Goal: Task Accomplishment & Management: Complete application form

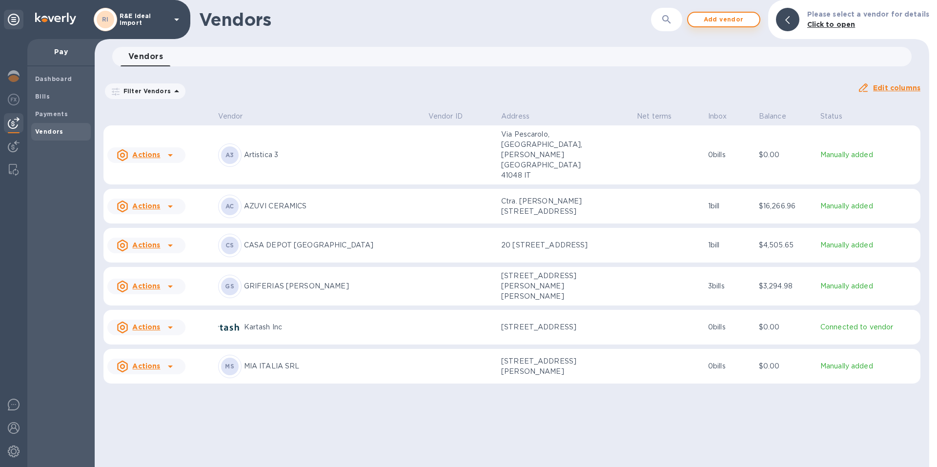
click at [735, 20] on span "Add vendor" at bounding box center [724, 20] width 56 height 12
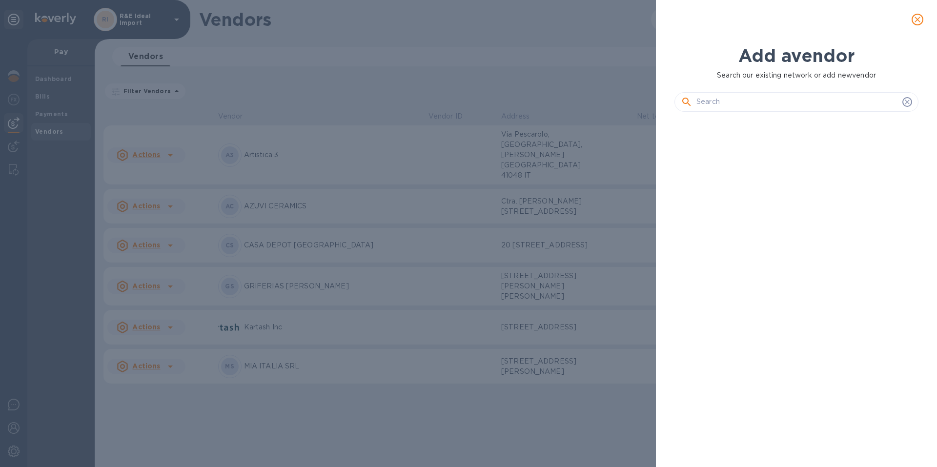
scroll to position [314, 248]
click at [725, 101] on input "text" at bounding box center [798, 102] width 202 height 15
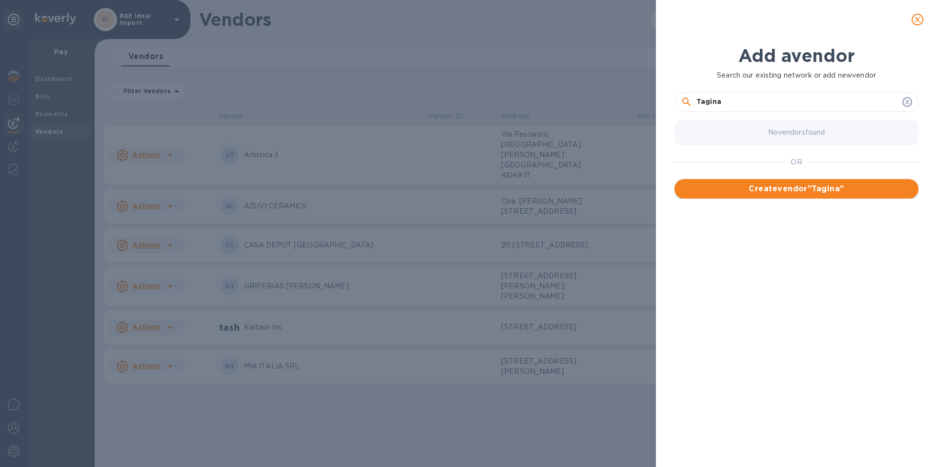
type input "Tagina"
click at [811, 186] on span "Create vendor " Tagina "" at bounding box center [796, 189] width 228 height 12
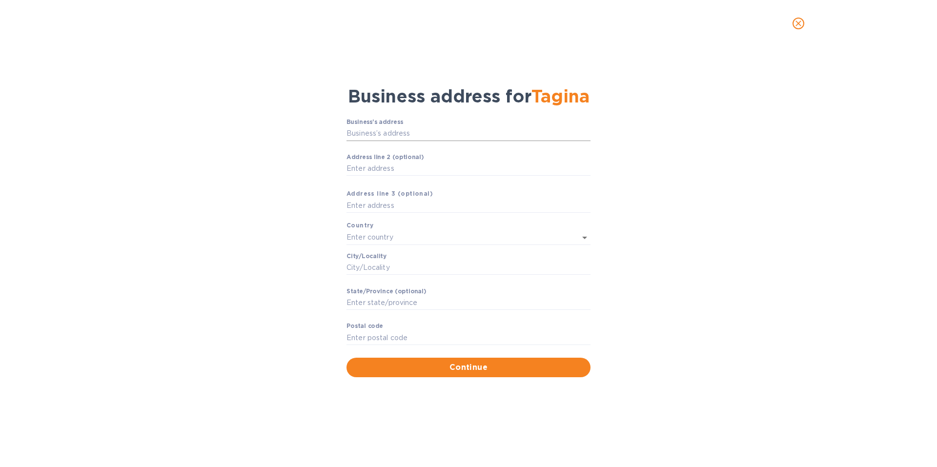
click at [373, 136] on input "Business’s аddress" at bounding box center [469, 133] width 244 height 15
paste input "Cod. fisc. e n.iscr. al Reg.Impr. 03761560543 P.IVA : IT 03761560543 Numero [PE…"
type input "C"
click at [408, 135] on input "Business’s аddress" at bounding box center [469, 133] width 244 height 15
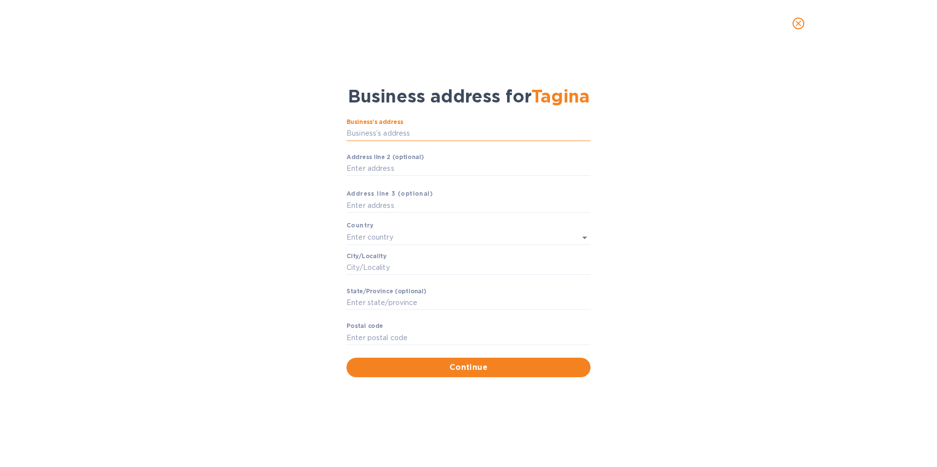
paste input "[STREET_ADDRESS][PERSON_NAME] 925 48014 [GEOGRAPHIC_DATA] ([GEOGRAPHIC_DATA]) […"
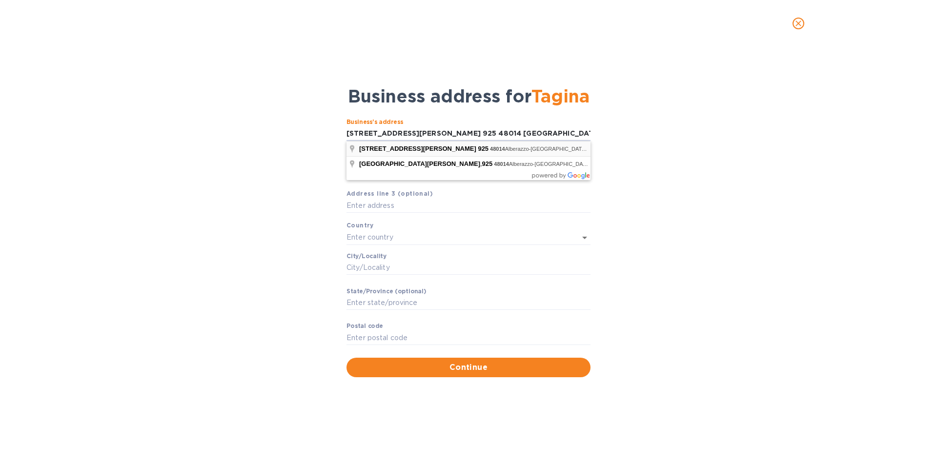
type input "[STREET_ADDRESS][PERSON_NAME]"
type input "[GEOGRAPHIC_DATA]"
type input "Alberazzo-canalvecchio"
type input "[PERSON_NAME]-[GEOGRAPHIC_DATA]"
type input "48014"
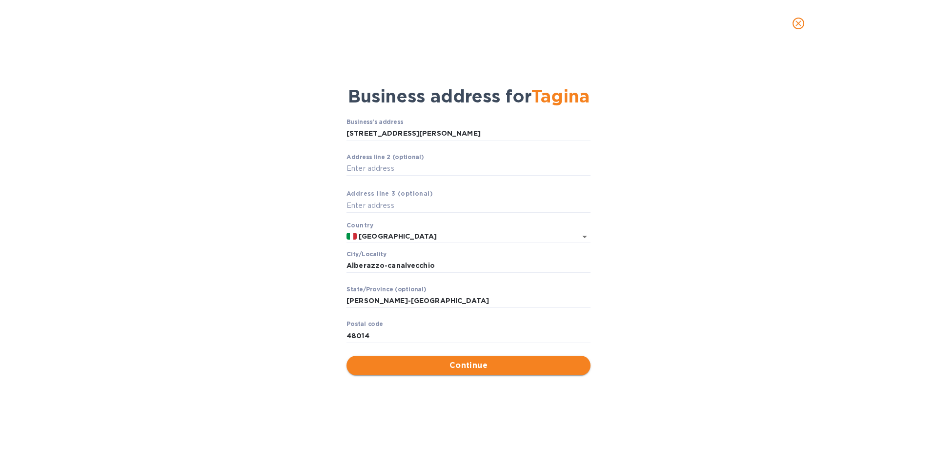
click at [506, 367] on span "Continue" at bounding box center [468, 366] width 228 height 12
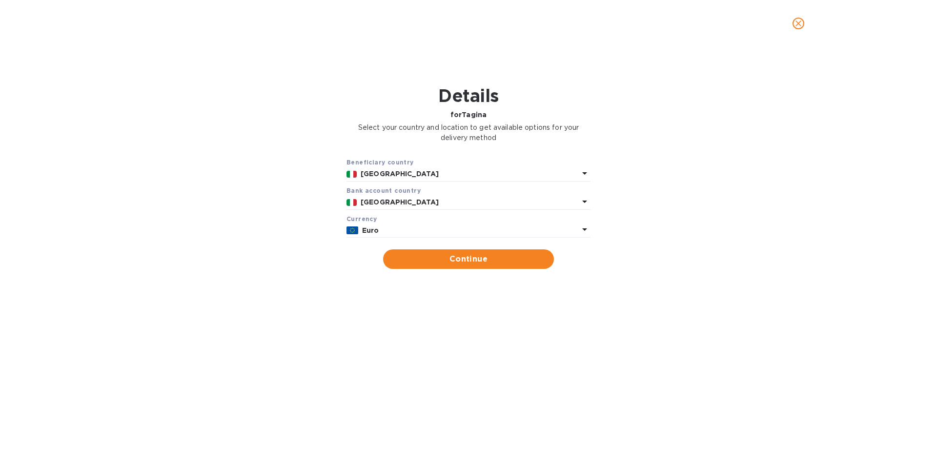
click at [374, 236] on div "Euro" at bounding box center [470, 231] width 221 height 14
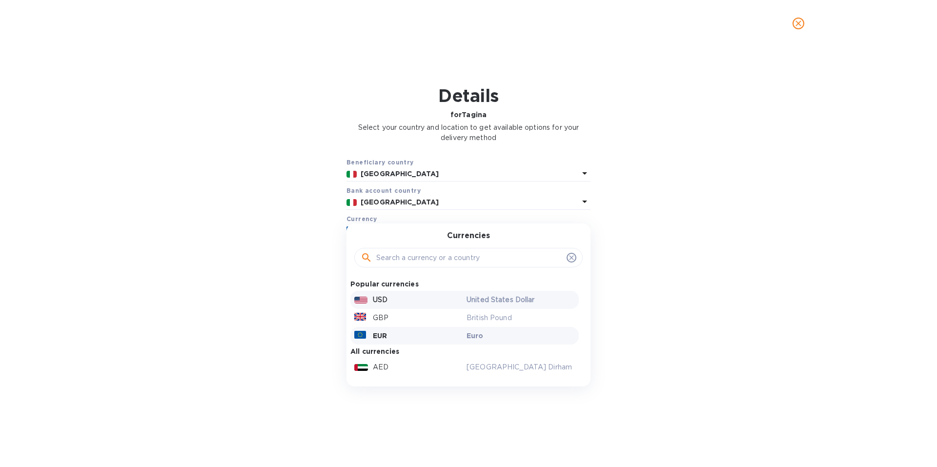
click at [383, 303] on p "USD" at bounding box center [380, 300] width 15 height 10
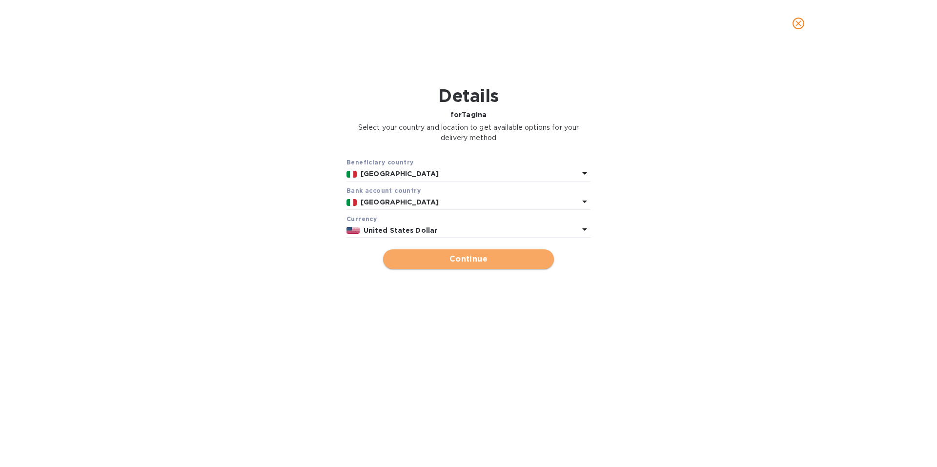
click at [485, 257] on span "Continue" at bounding box center [468, 259] width 155 height 12
type input "Tagina"
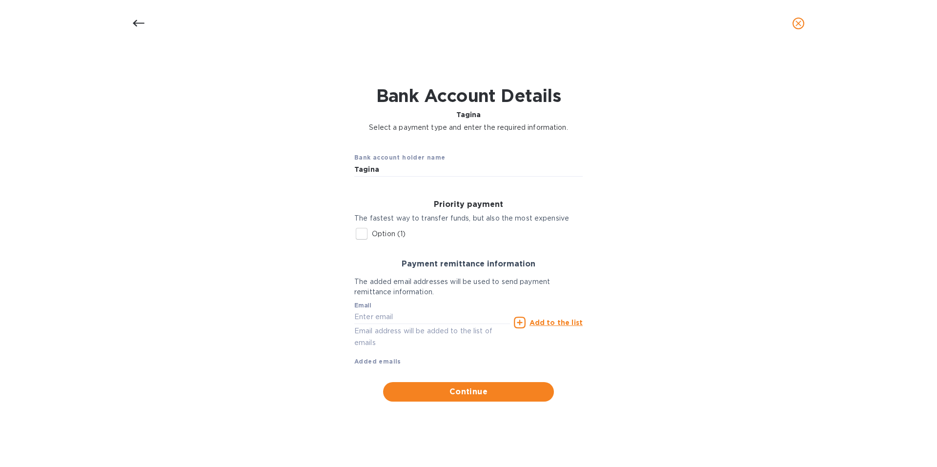
click at [360, 234] on input "Option (1)" at bounding box center [361, 234] width 20 height 20
checkbox input "true"
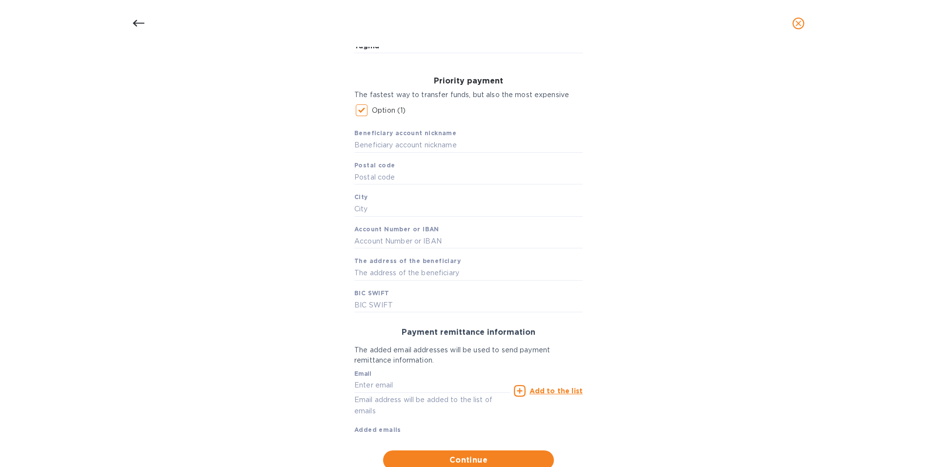
scroll to position [146, 0]
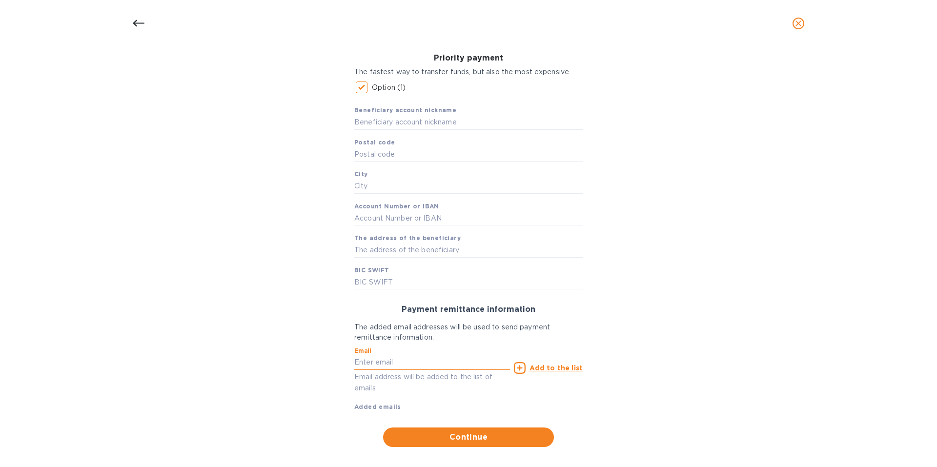
click at [373, 359] on input "text" at bounding box center [432, 362] width 156 height 15
paste input "[EMAIL_ADDRESS][PERSON_NAME][DOMAIN_NAME]"
type input "[EMAIL_ADDRESS][PERSON_NAME][DOMAIN_NAME]"
click at [520, 370] on icon at bounding box center [520, 368] width 12 height 12
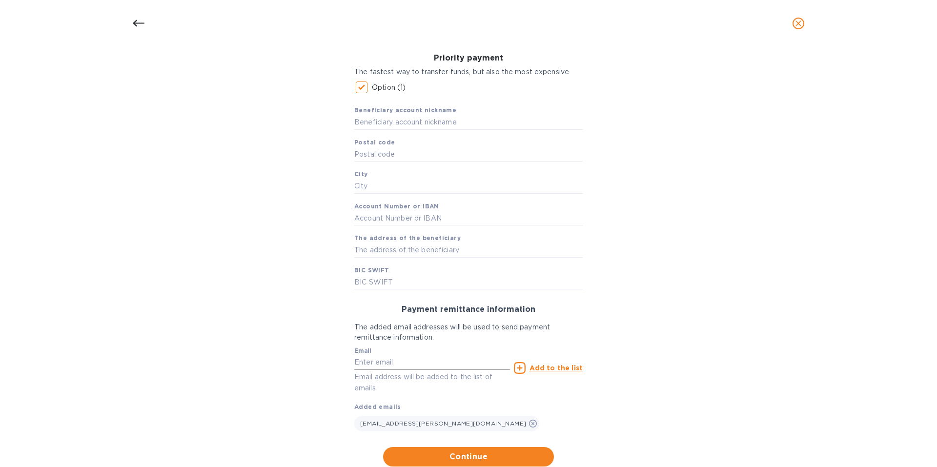
click at [389, 362] on input "text" at bounding box center [432, 362] width 156 height 15
paste input "[PERSON_NAME][EMAIL_ADDRESS][DOMAIN_NAME]"
type input "[PERSON_NAME][EMAIL_ADDRESS][DOMAIN_NAME]"
click at [543, 367] on u "Add to the list" at bounding box center [556, 368] width 53 height 8
click at [362, 120] on input "text" at bounding box center [468, 122] width 228 height 15
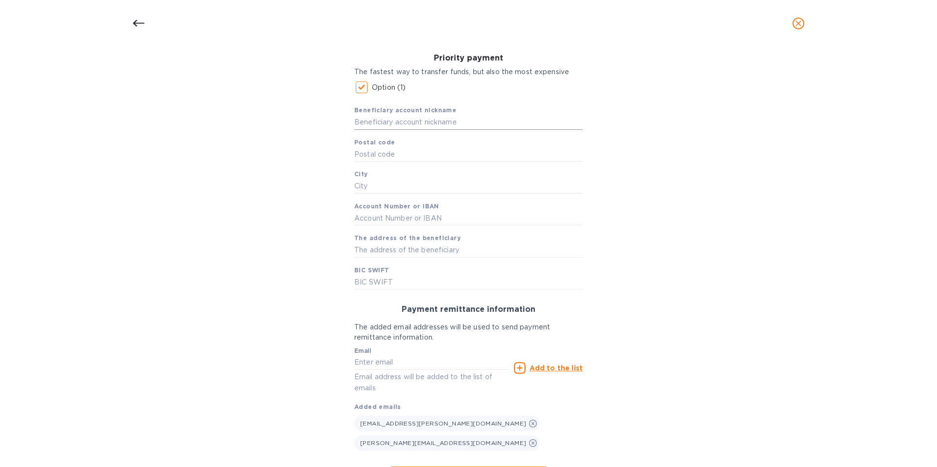
click at [382, 124] on input "text" at bounding box center [468, 122] width 228 height 15
paste input "Tagina SPA"
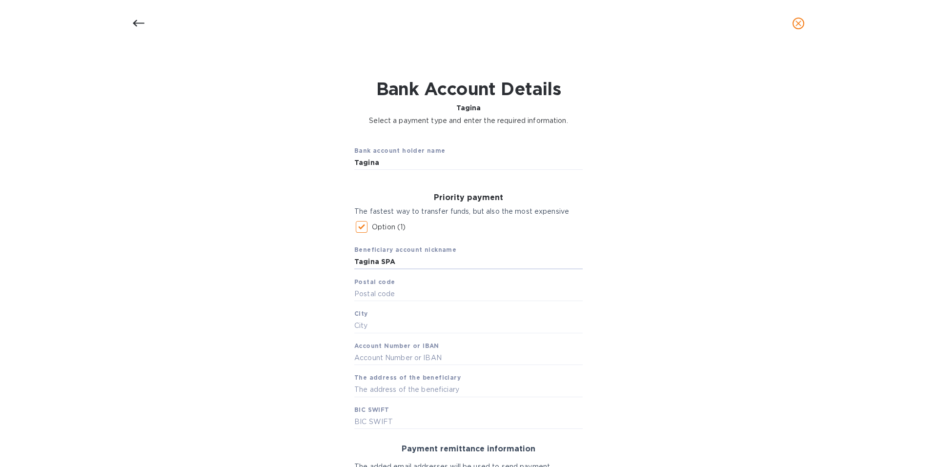
scroll to position [0, 0]
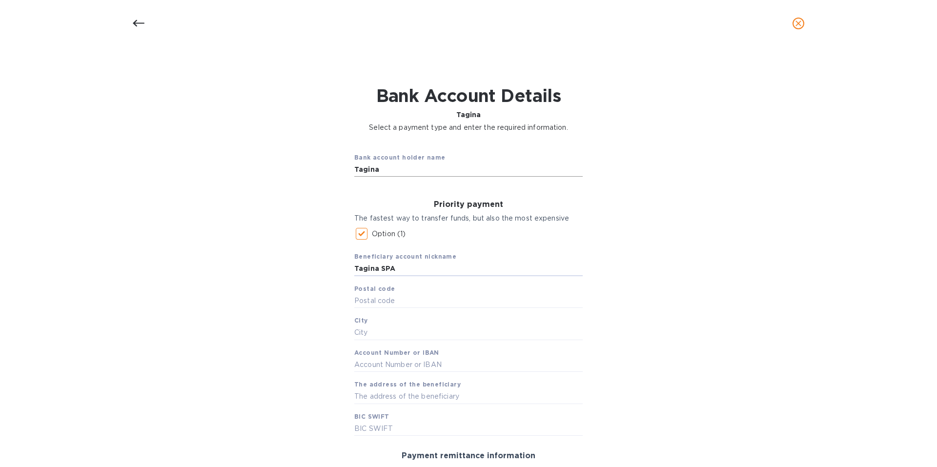
type input "Tagina SPA"
drag, startPoint x: 394, startPoint y: 172, endPoint x: 287, endPoint y: 164, distance: 107.7
click at [294, 165] on div "Bank account holder name Tagina Priority payment The fastest way to transfer fu…" at bounding box center [469, 389] width 912 height 500
paste input "SPA"
type input "Tagina SPA"
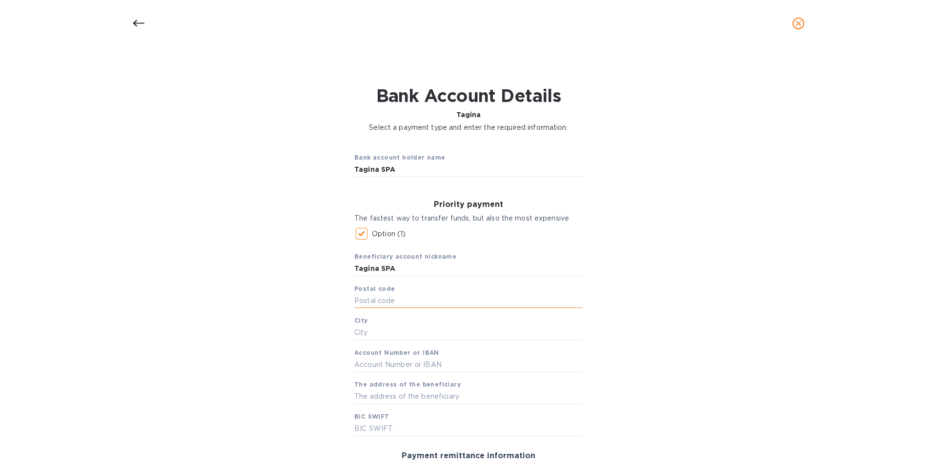
click at [376, 301] on input "text" at bounding box center [468, 301] width 228 height 15
click at [386, 428] on input "text" at bounding box center [468, 429] width 228 height 15
paste input "UN CRIT M1OM 1"
type input "UN CRIT M1OM 1"
click at [409, 392] on input "text" at bounding box center [468, 396] width 228 height 15
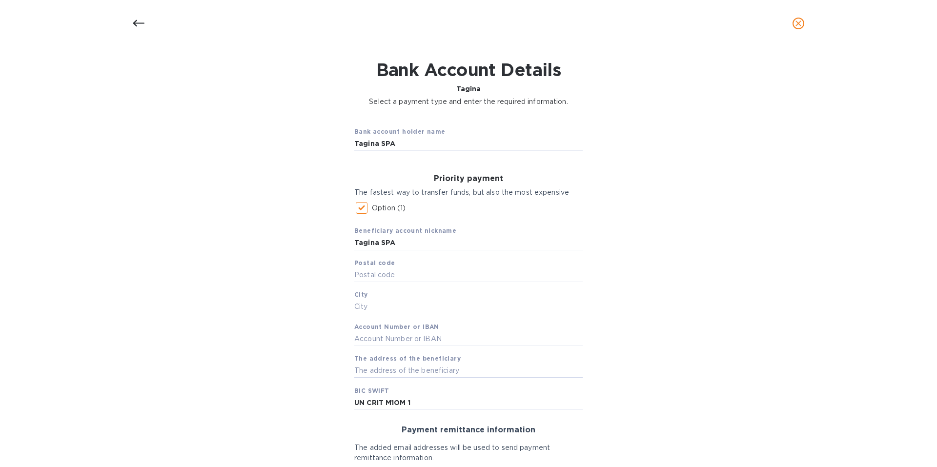
scroll to position [49, 0]
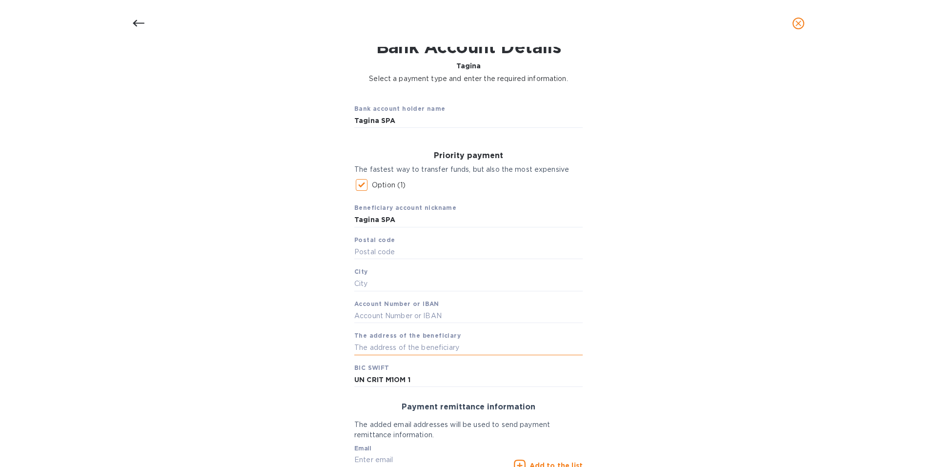
click at [365, 346] on input "text" at bounding box center [468, 348] width 228 height 15
click at [363, 316] on input "text" at bounding box center [468, 316] width 228 height 15
click at [401, 317] on input "text" at bounding box center [468, 316] width 228 height 15
paste input "[FINANCIAL_ID]"
type input "[FINANCIAL_ID]"
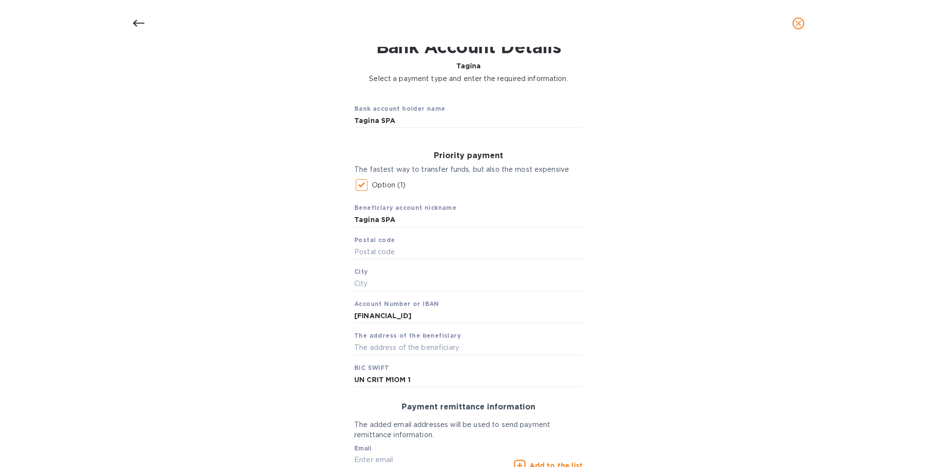
click at [703, 315] on div "Bank account holder name Tagina SPA Priority payment The fastest way to transfe…" at bounding box center [469, 340] width 912 height 500
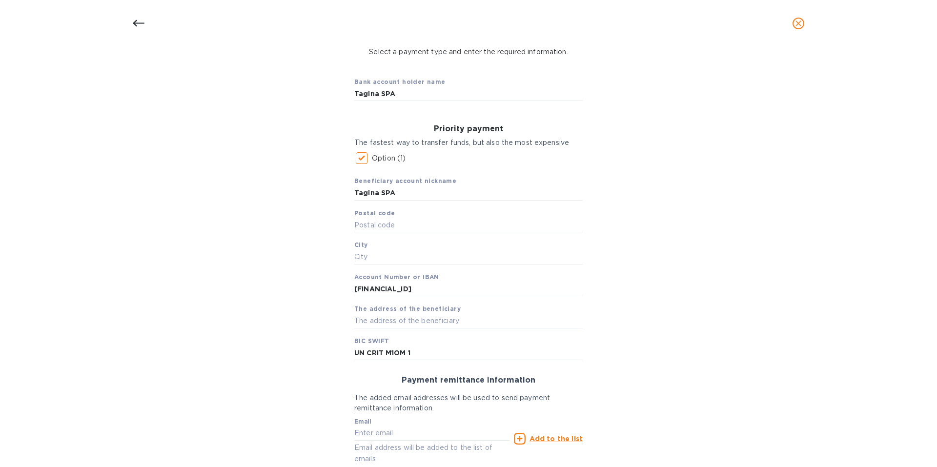
scroll to position [98, 0]
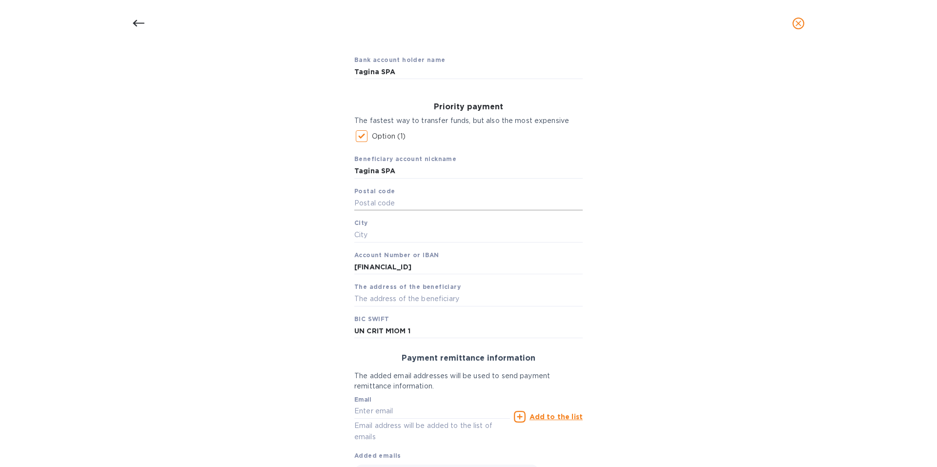
click at [384, 202] on input "text" at bounding box center [468, 203] width 228 height 15
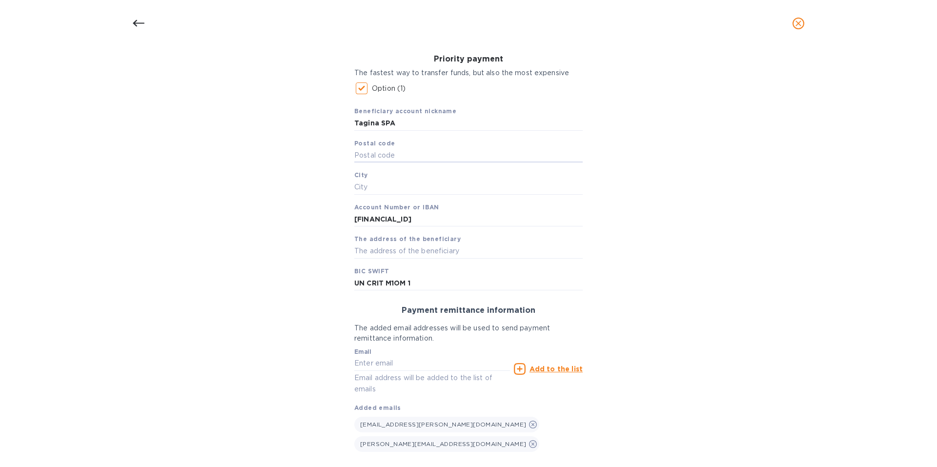
scroll to position [146, 0]
click at [258, 204] on div "Bank account holder name Tagina SPA Priority payment The fastest way to transfe…" at bounding box center [469, 242] width 912 height 500
click at [369, 157] on input "text" at bounding box center [468, 154] width 228 height 15
paste input "48014"
type input "48014"
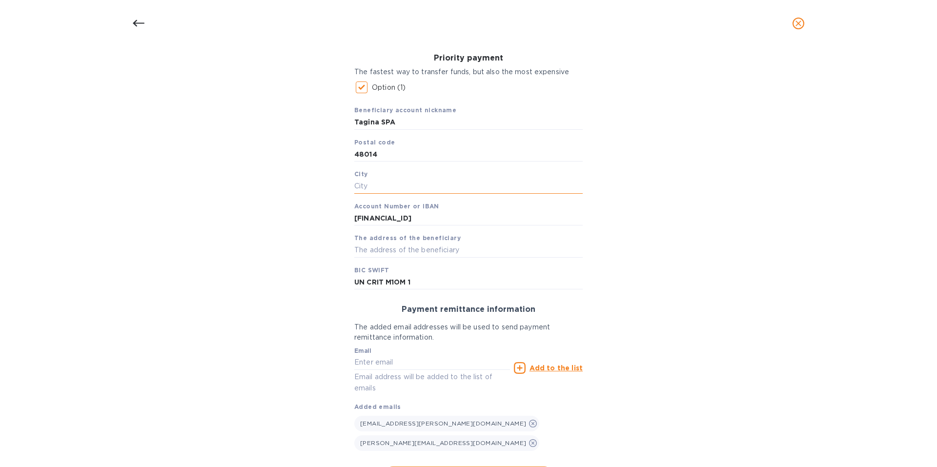
click at [361, 185] on input "text" at bounding box center [468, 186] width 228 height 15
paste input "[GEOGRAPHIC_DATA]"
type input "[GEOGRAPHIC_DATA]"
click at [214, 227] on div "Bank account holder name Tagina SPA Priority payment The fastest way to transfe…" at bounding box center [469, 242] width 912 height 500
click at [483, 467] on span "Continue" at bounding box center [468, 477] width 155 height 12
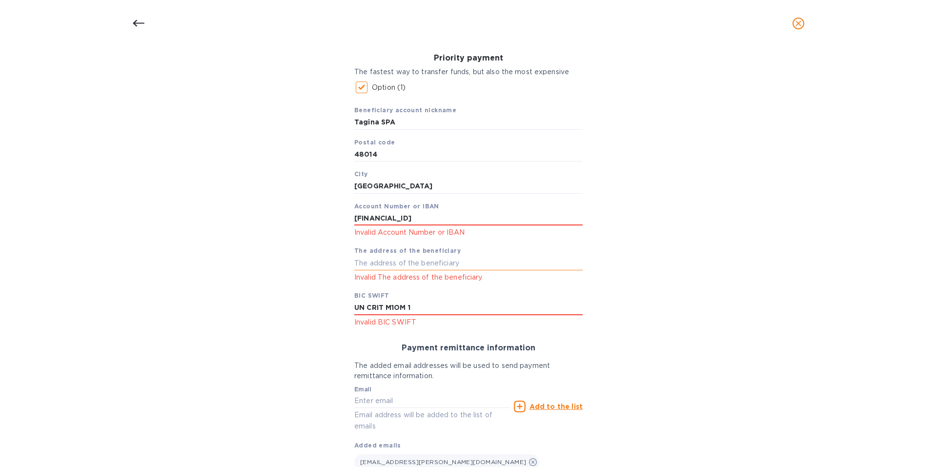
click at [424, 263] on input "text" at bounding box center [468, 263] width 228 height 15
click at [671, 297] on div "Bank account holder name Tagina SPA Priority payment The fastest way to transfe…" at bounding box center [469, 261] width 912 height 538
click at [365, 308] on input "UN CRIT M1OM 1" at bounding box center [468, 308] width 228 height 15
click at [384, 307] on input "UNCRIT M1OM 1" at bounding box center [468, 308] width 228 height 15
click at [402, 308] on input "UNCRITM1OM 1" at bounding box center [468, 308] width 228 height 15
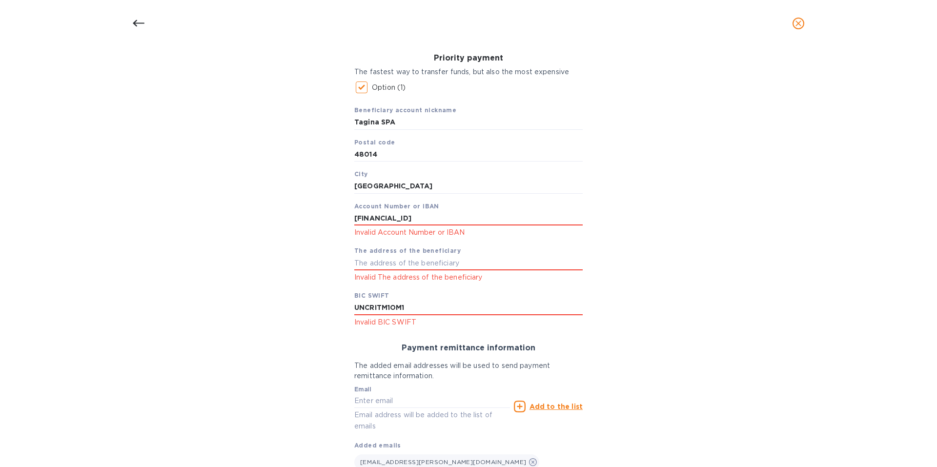
type input "UNCRITM1OM1"
click at [697, 333] on div "Bank account holder name Tagina SPA Priority payment The fastest way to transfe…" at bounding box center [469, 261] width 912 height 538
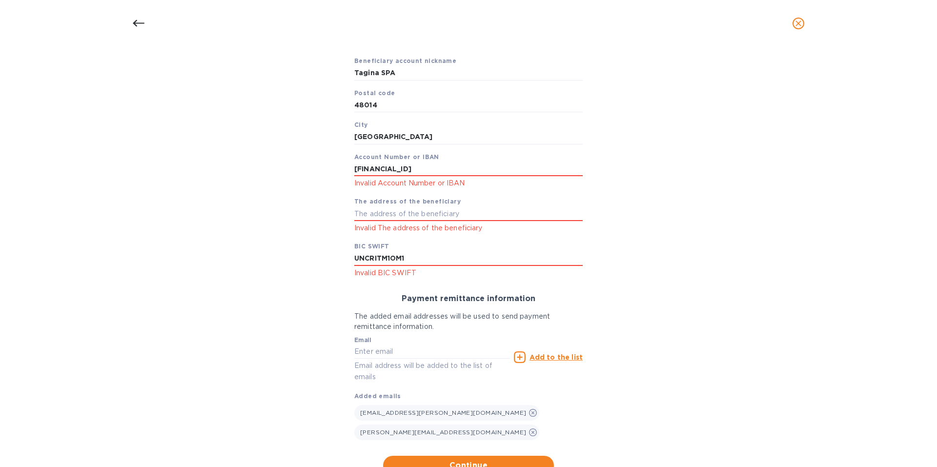
scroll to position [215, 0]
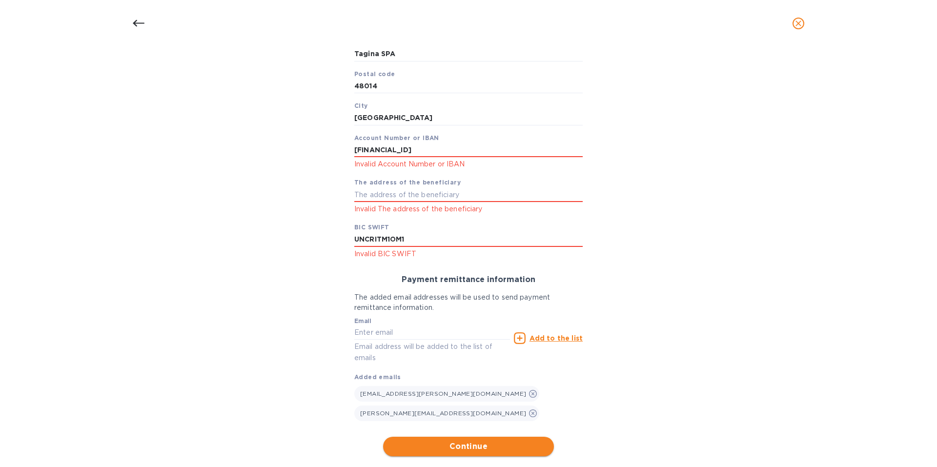
click at [498, 441] on span "Continue" at bounding box center [468, 447] width 155 height 12
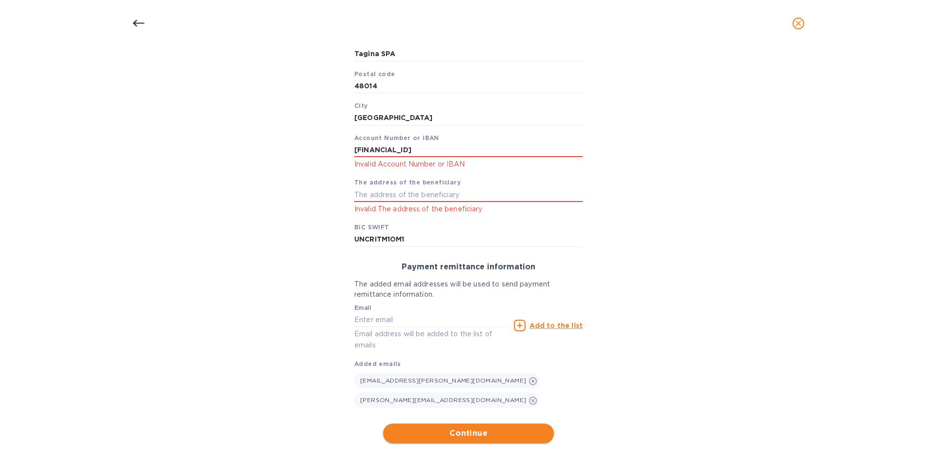
scroll to position [202, 0]
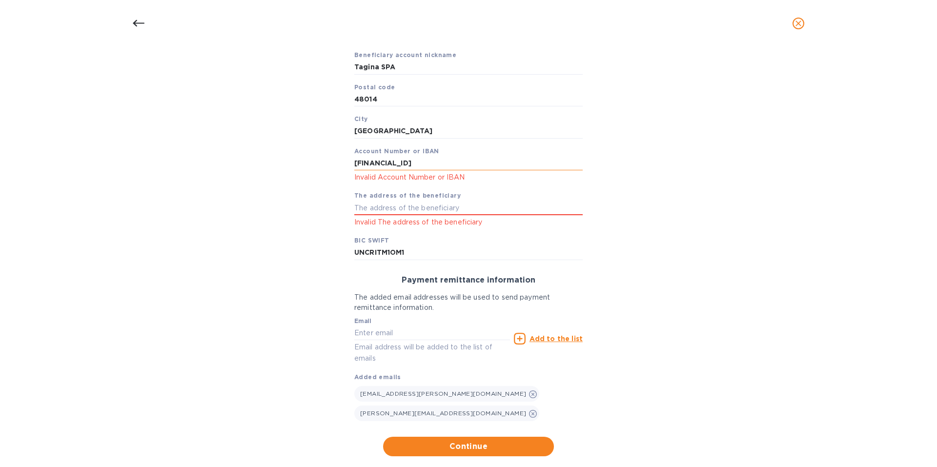
click at [383, 165] on input "[FINANCIAL_ID]" at bounding box center [468, 163] width 228 height 15
type input "[FINANCIAL_ID]"
click at [439, 441] on span "Continue" at bounding box center [468, 447] width 155 height 12
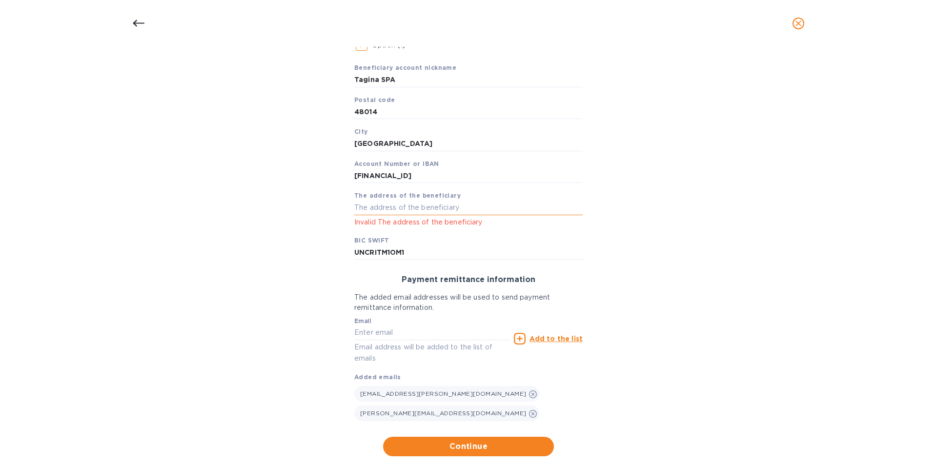
click at [405, 207] on input "text" at bounding box center [468, 208] width 228 height 15
click at [424, 209] on input "text" at bounding box center [468, 208] width 228 height 15
paste input "[STREET_ADDRESS][PERSON_NAME] 925 48014 [GEOGRAPHIC_DATA] ([GEOGRAPHIC_DATA]) […"
type input "[STREET_ADDRESS][PERSON_NAME] 925 48014 [GEOGRAPHIC_DATA]"
click at [645, 300] on div "Bank account holder name Tagina SPA Priority payment The fastest way to transfe…" at bounding box center [469, 206] width 912 height 512
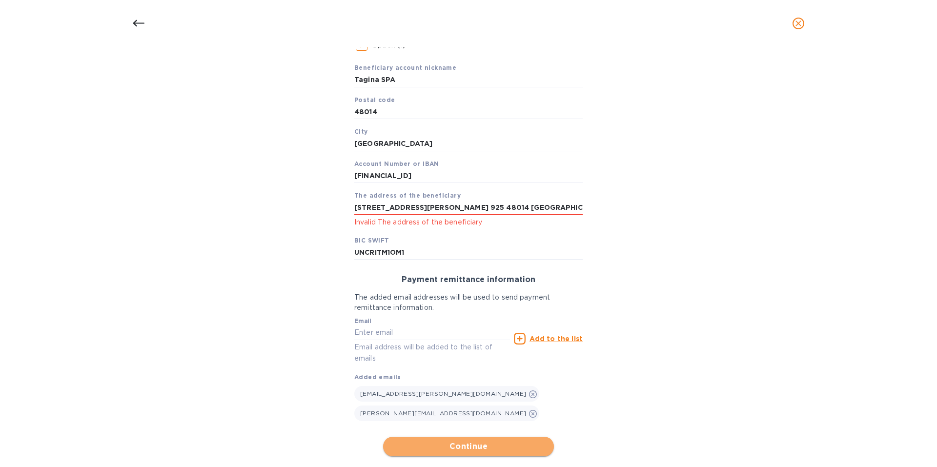
click at [497, 441] on span "Continue" at bounding box center [468, 447] width 155 height 12
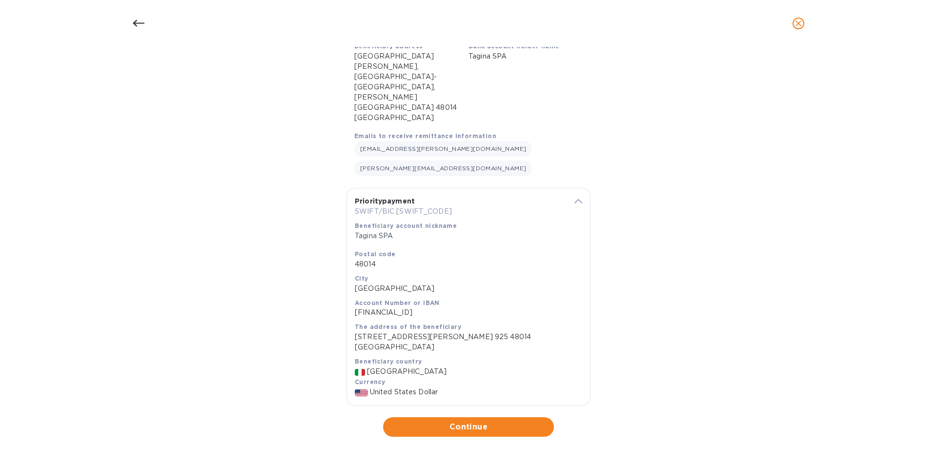
scroll to position [49, 0]
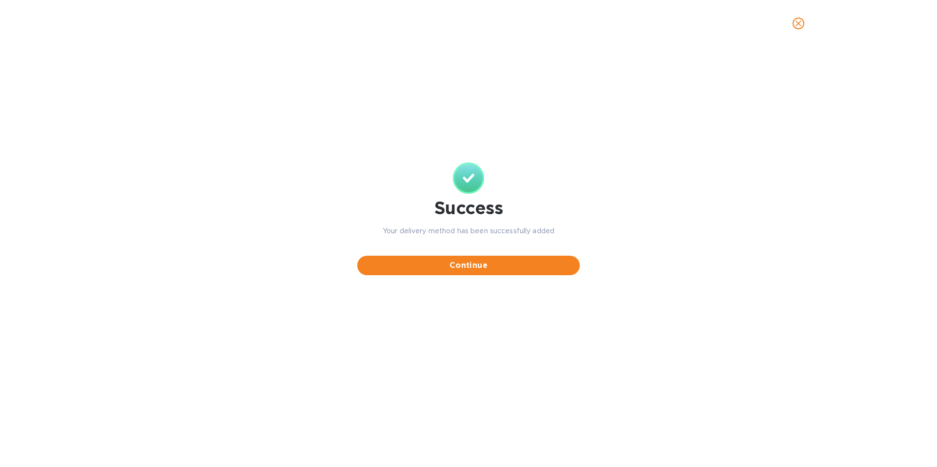
scroll to position [0, 0]
click at [465, 265] on span "Continue" at bounding box center [468, 266] width 207 height 12
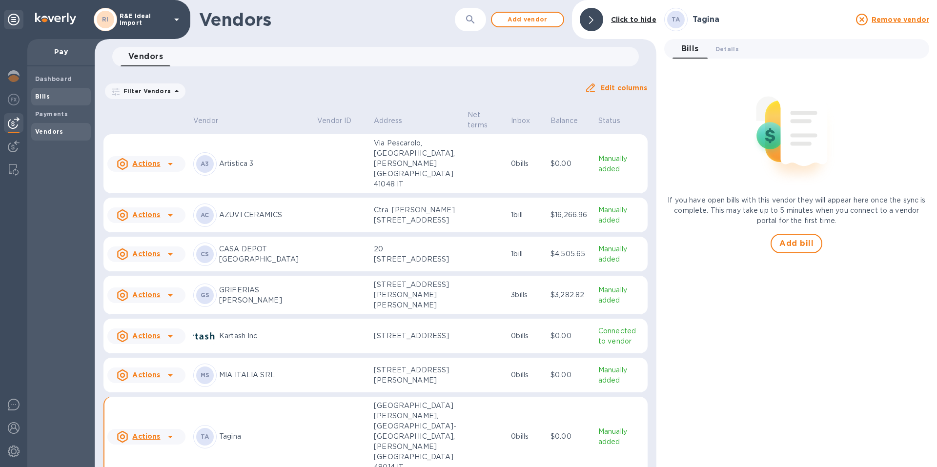
click at [67, 97] on span "Bills" at bounding box center [61, 97] width 52 height 10
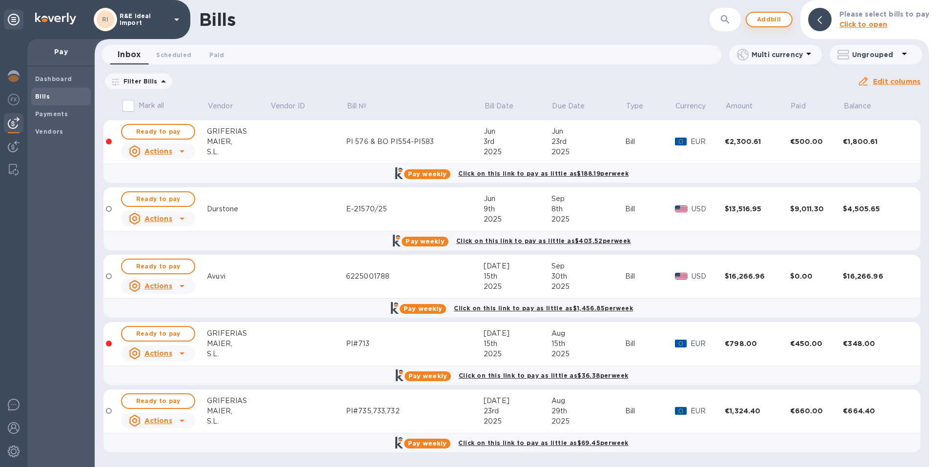
click at [780, 21] on span "Add bill" at bounding box center [769, 20] width 29 height 12
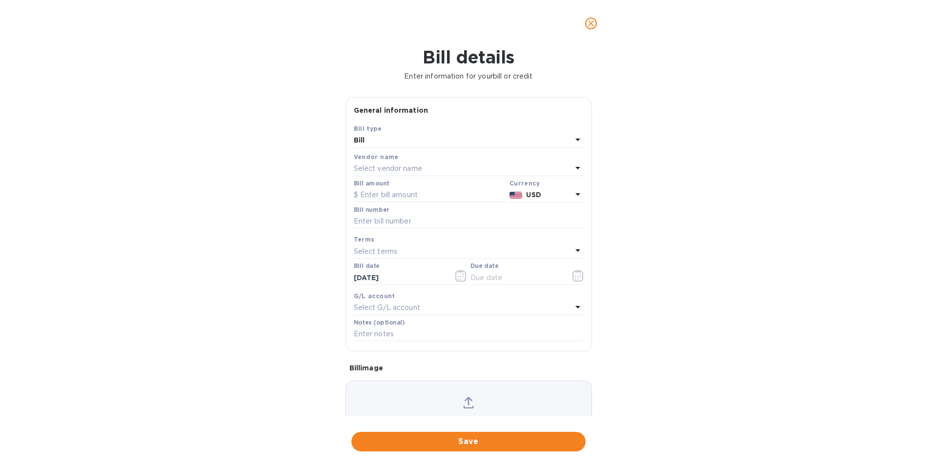
click at [382, 171] on p "Select vendor name" at bounding box center [388, 169] width 68 height 10
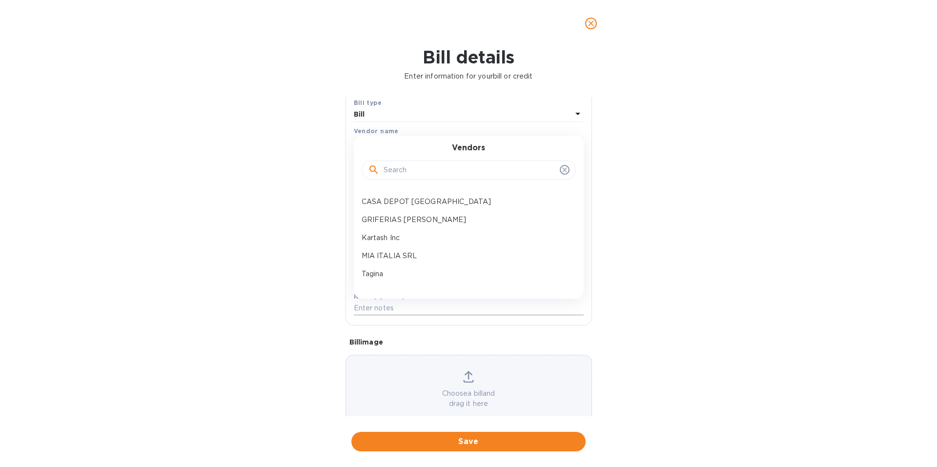
scroll to position [46, 0]
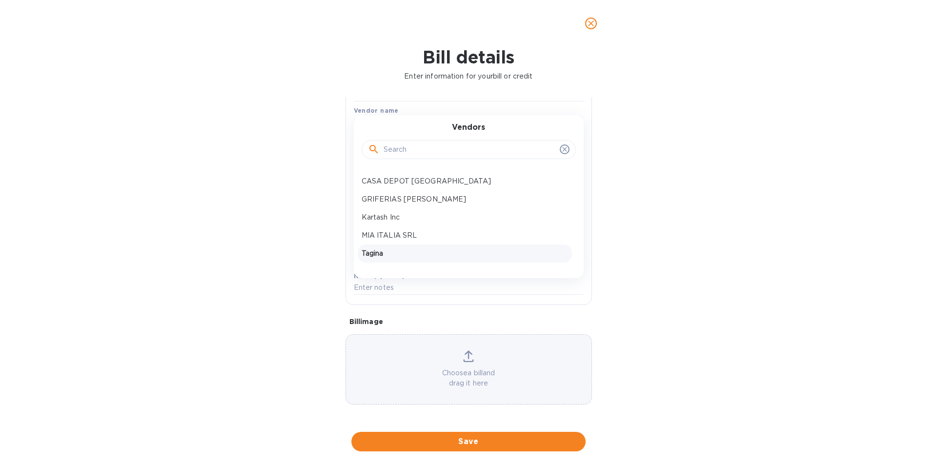
click at [378, 254] on p "Tagina" at bounding box center [465, 253] width 206 height 10
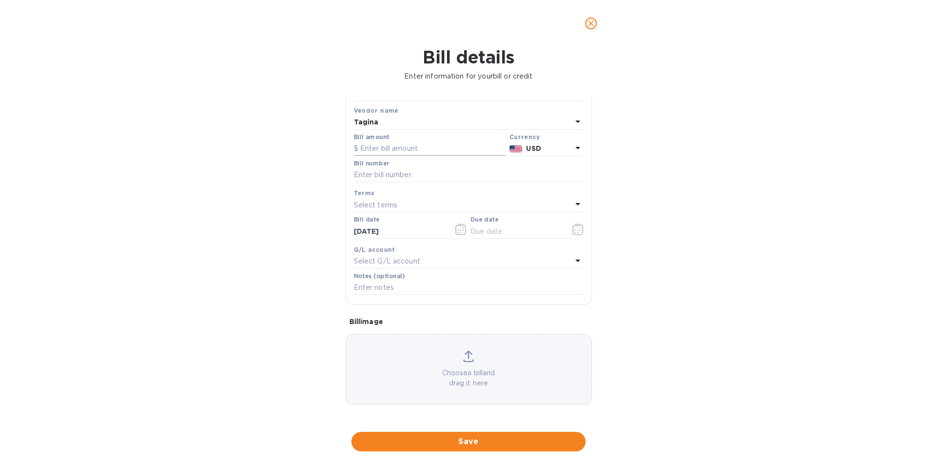
click at [379, 149] on input "text" at bounding box center [430, 149] width 152 height 15
type input "42,441.28"
click at [380, 171] on input "text" at bounding box center [469, 175] width 230 height 15
click at [369, 178] on input "text" at bounding box center [469, 175] width 230 height 15
paste input "G3 3688"
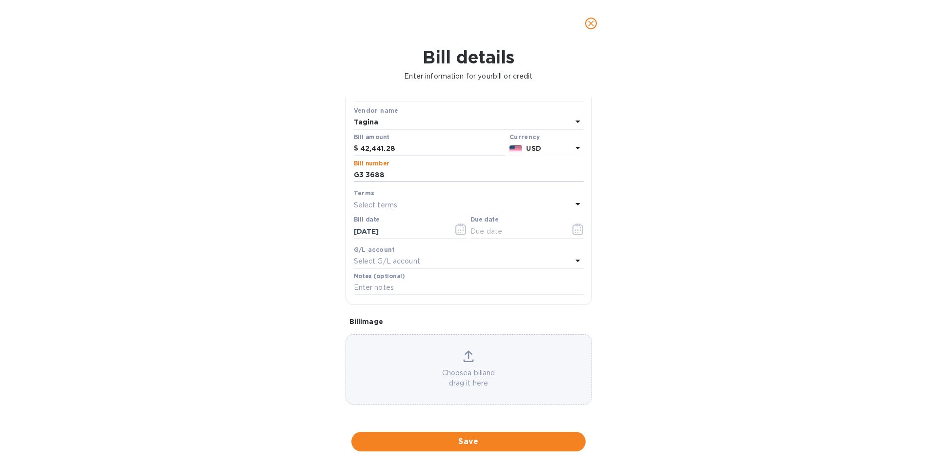
type input "G3 3688"
click at [392, 204] on p "Select terms" at bounding box center [376, 205] width 44 height 10
click at [371, 324] on div "120 DAYS" at bounding box center [465, 333] width 214 height 18
type input "[DATE]"
click at [458, 230] on icon "button" at bounding box center [458, 229] width 1 height 1
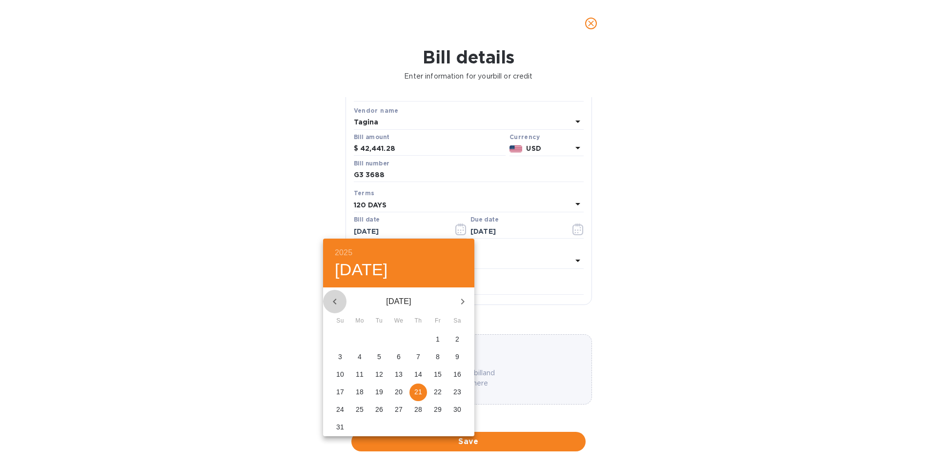
click at [336, 302] on icon "button" at bounding box center [335, 302] width 12 height 12
click at [378, 338] on p "1" at bounding box center [379, 339] width 4 height 10
type input "[DATE]"
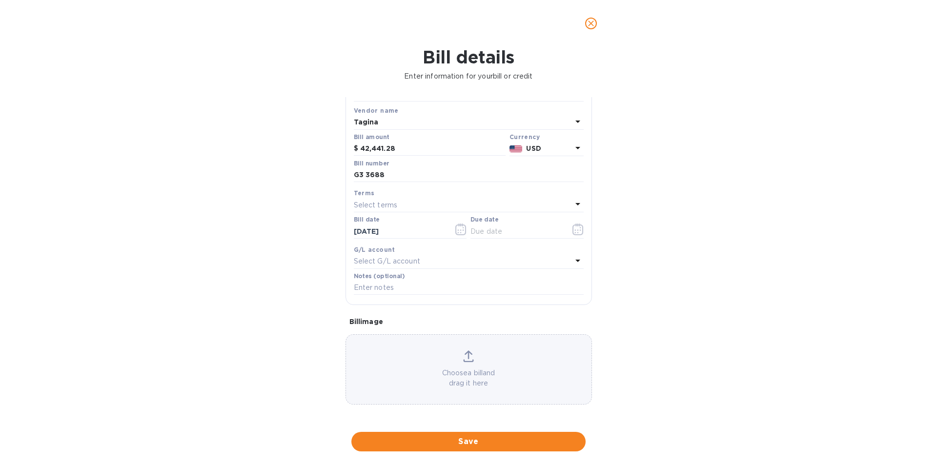
click at [368, 204] on p "Select terms" at bounding box center [376, 205] width 44 height 10
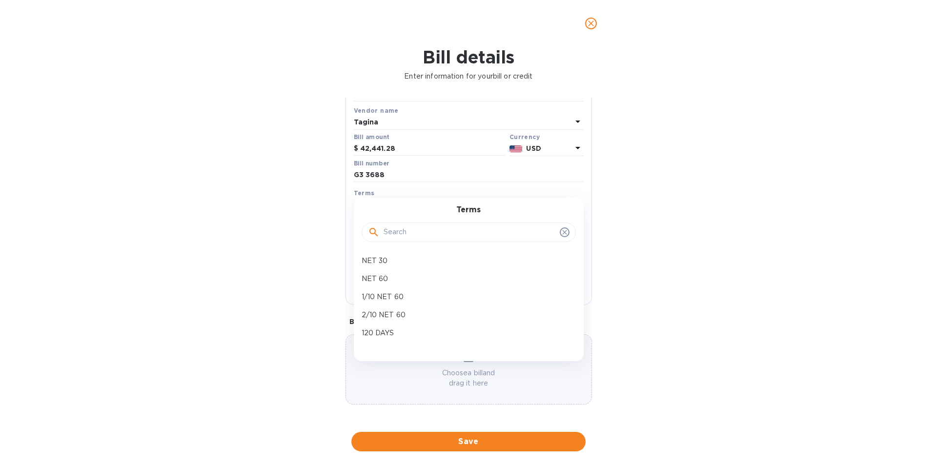
click at [371, 328] on p "120 DAYS" at bounding box center [465, 333] width 206 height 10
type input "[DATE]"
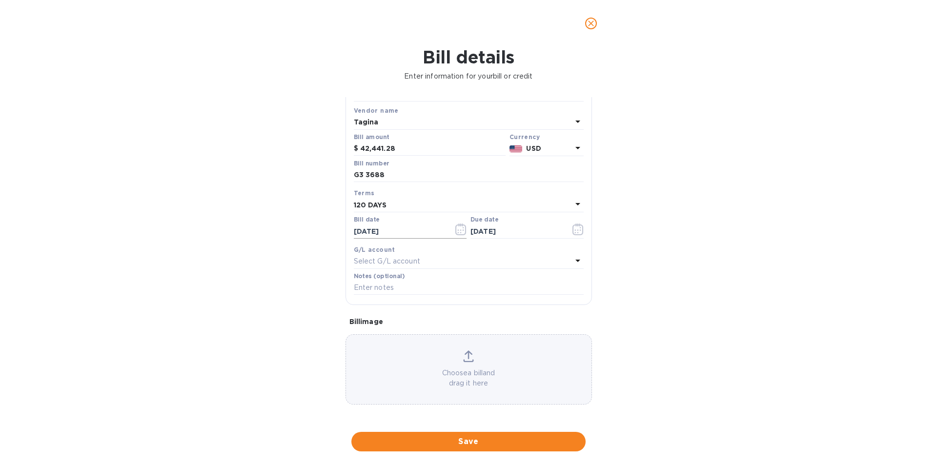
click at [375, 232] on input "[DATE]" at bounding box center [400, 231] width 92 height 15
click at [455, 230] on icon "button" at bounding box center [460, 230] width 11 height 12
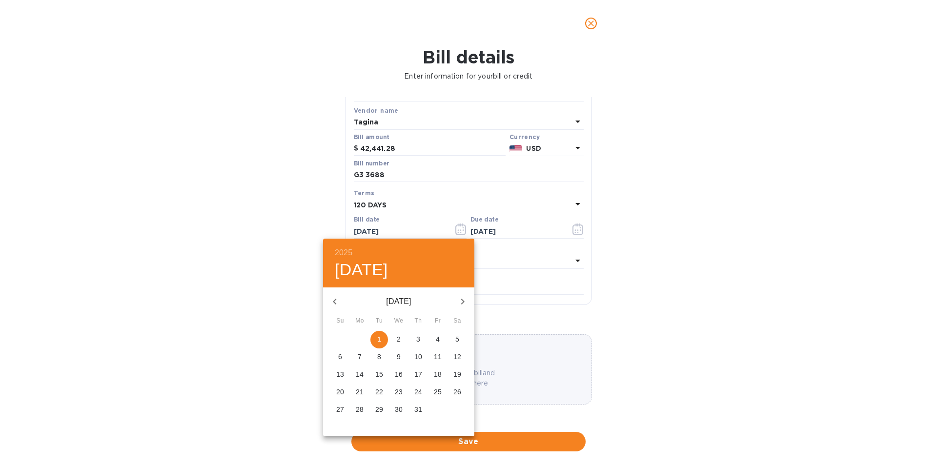
click at [459, 299] on icon "button" at bounding box center [463, 302] width 12 height 12
click at [441, 339] on span "1" at bounding box center [438, 339] width 18 height 10
type input "[DATE]"
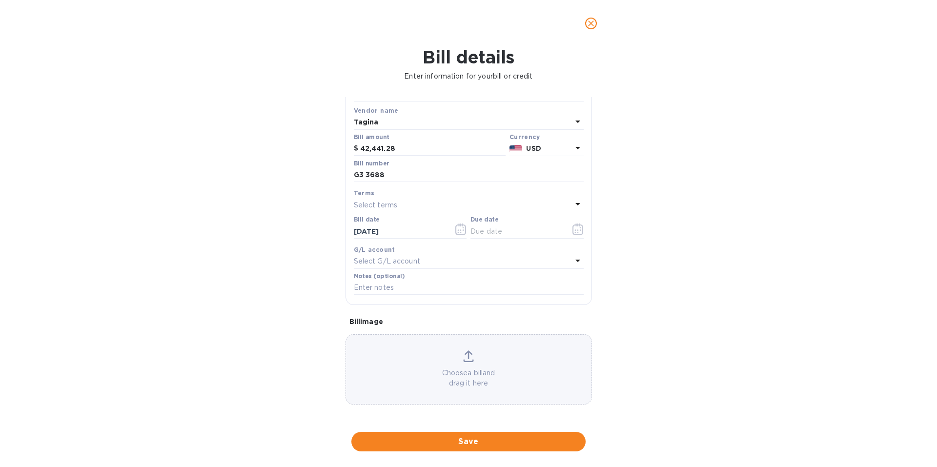
click at [411, 209] on div "Select terms" at bounding box center [463, 205] width 218 height 14
click at [396, 327] on div "120 DAYS" at bounding box center [465, 333] width 214 height 18
type input "[DATE]"
click at [389, 264] on p "Select G/L account" at bounding box center [387, 261] width 66 height 10
click at [310, 250] on div "Bill details Enter information for your bill or credit General information Save…" at bounding box center [468, 257] width 937 height 420
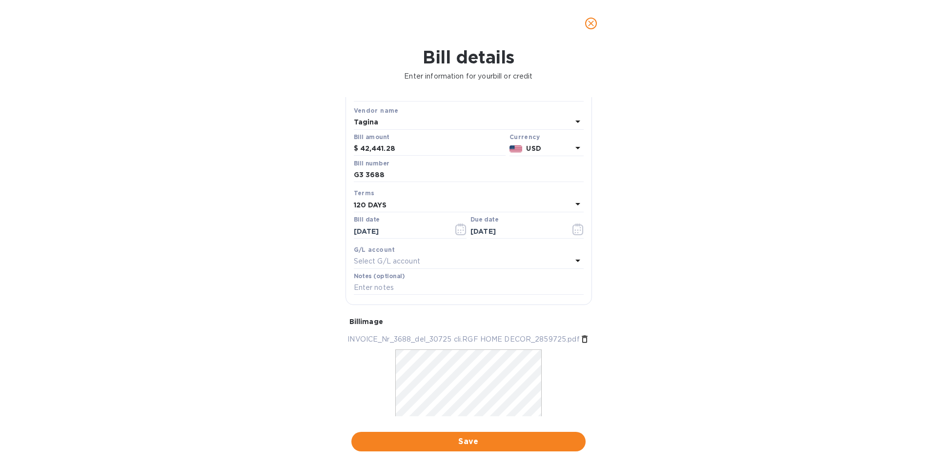
scroll to position [0, 0]
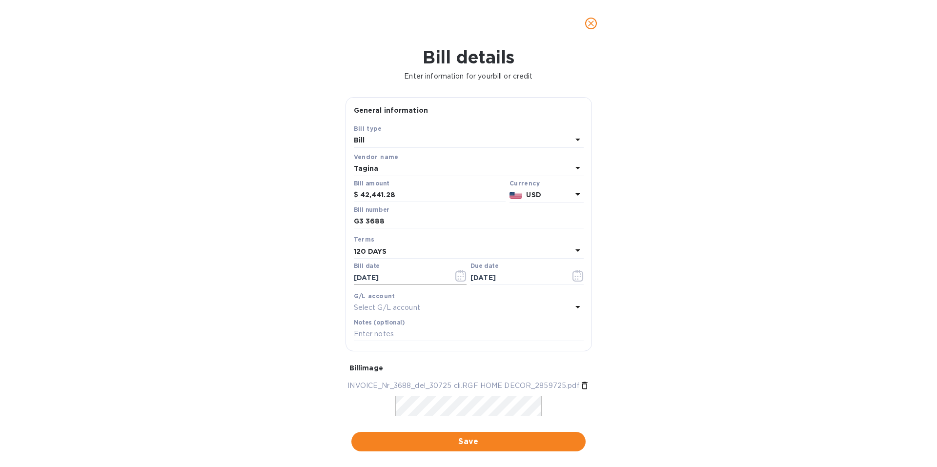
click at [458, 278] on icon "button" at bounding box center [460, 276] width 11 height 12
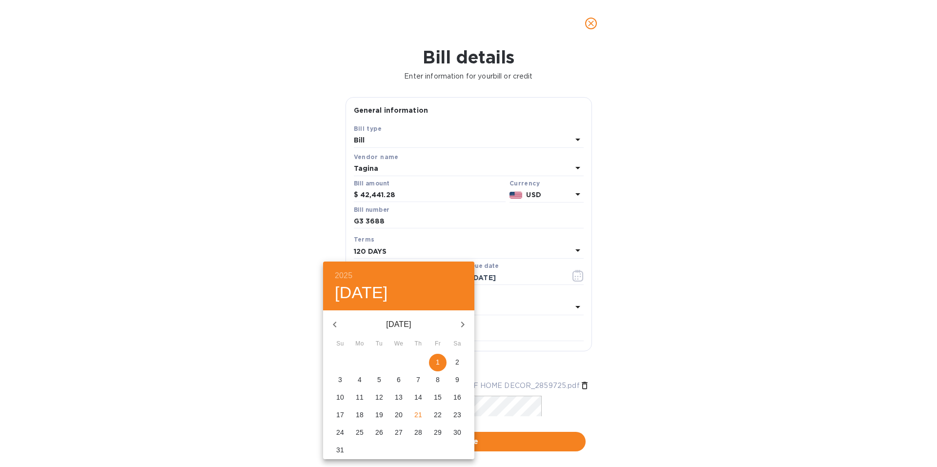
click at [339, 328] on icon "button" at bounding box center [335, 325] width 12 height 12
click at [379, 363] on p "1" at bounding box center [379, 362] width 4 height 10
type input "[DATE]"
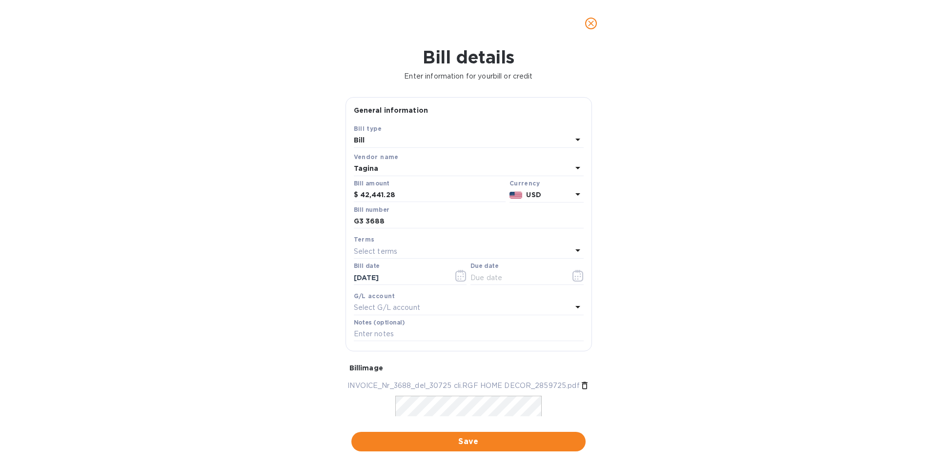
click at [389, 255] on p "Select terms" at bounding box center [376, 251] width 44 height 10
click at [379, 373] on div "120 DAYS" at bounding box center [465, 379] width 214 height 18
type input "[DATE]"
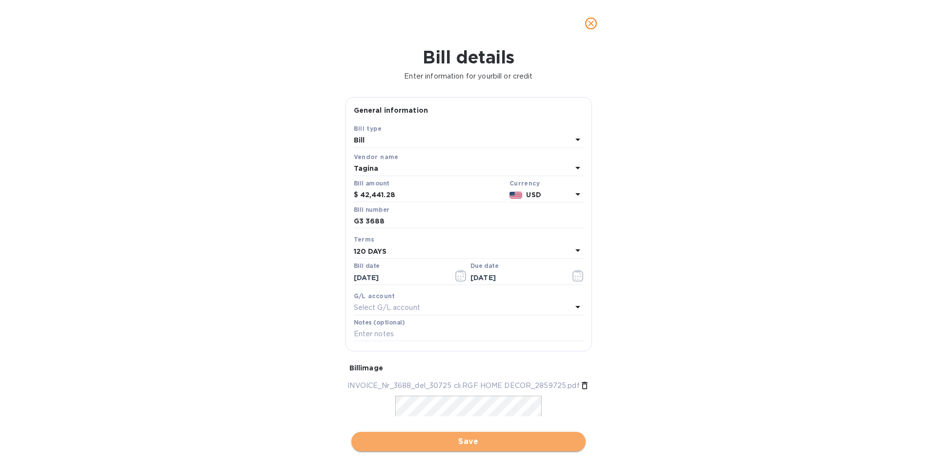
click at [475, 440] on span "Save" at bounding box center [468, 442] width 219 height 12
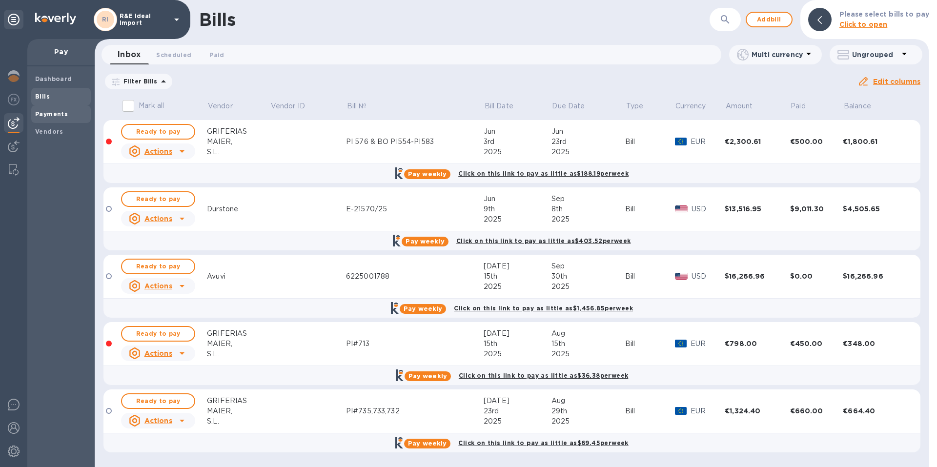
click at [55, 111] on b "Payments" at bounding box center [51, 113] width 33 height 7
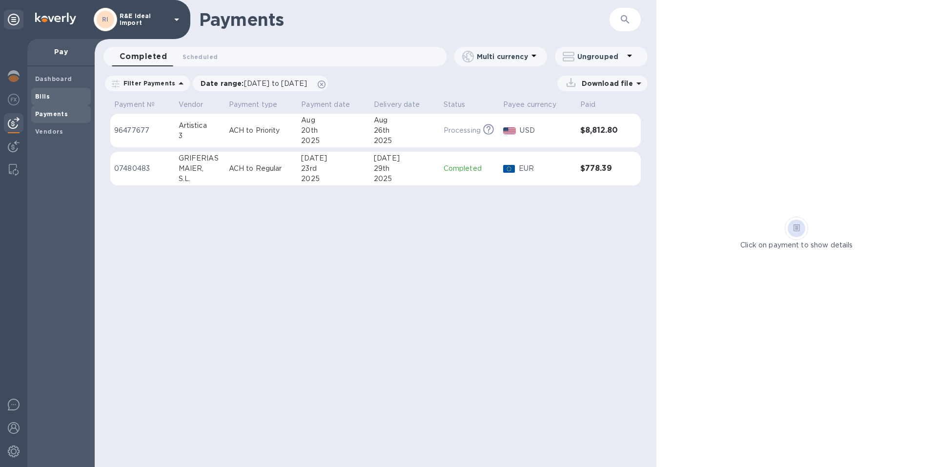
click at [57, 99] on span "Bills" at bounding box center [61, 97] width 52 height 10
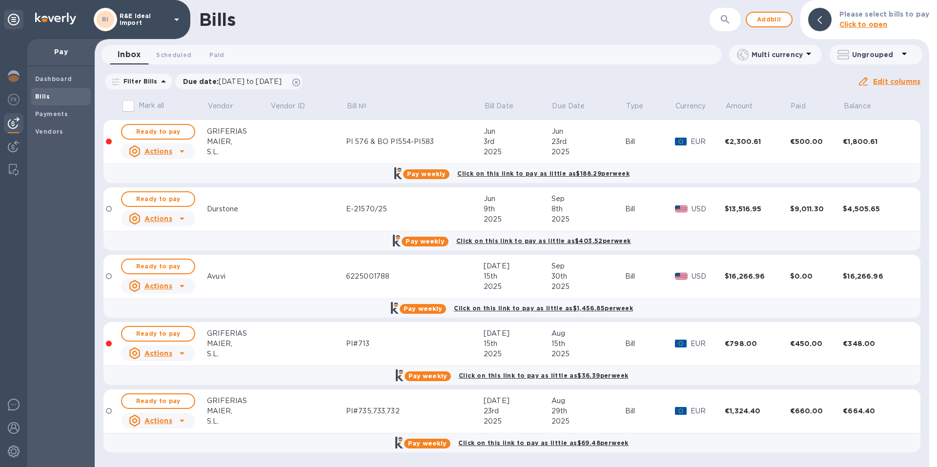
click at [43, 94] on b "Bills" at bounding box center [42, 96] width 15 height 7
click at [246, 80] on span "[DATE] to [DATE]" at bounding box center [250, 82] width 63 height 8
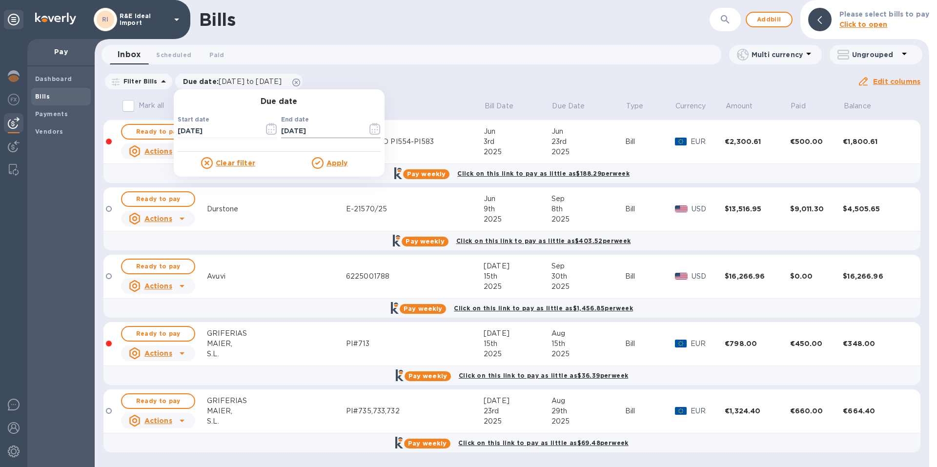
click at [372, 131] on icon "button" at bounding box center [374, 129] width 11 height 12
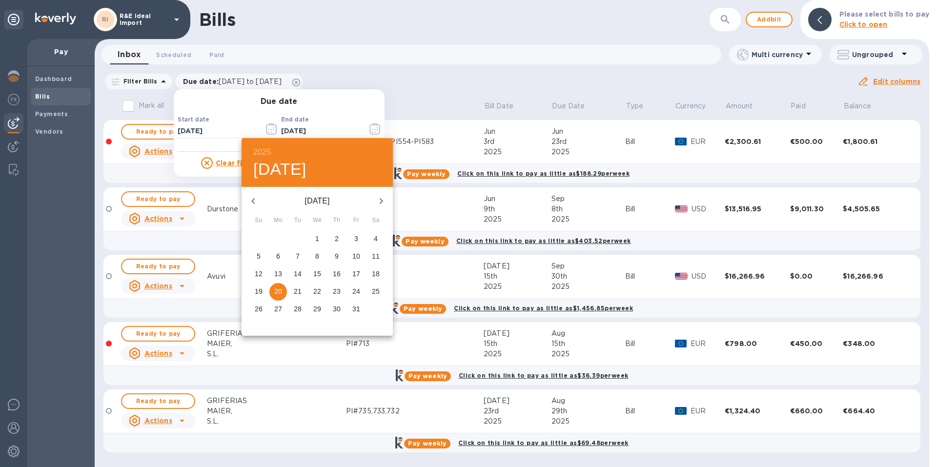
click at [382, 202] on icon "button" at bounding box center [381, 201] width 3 height 6
click at [314, 307] on p "31" at bounding box center [317, 309] width 8 height 10
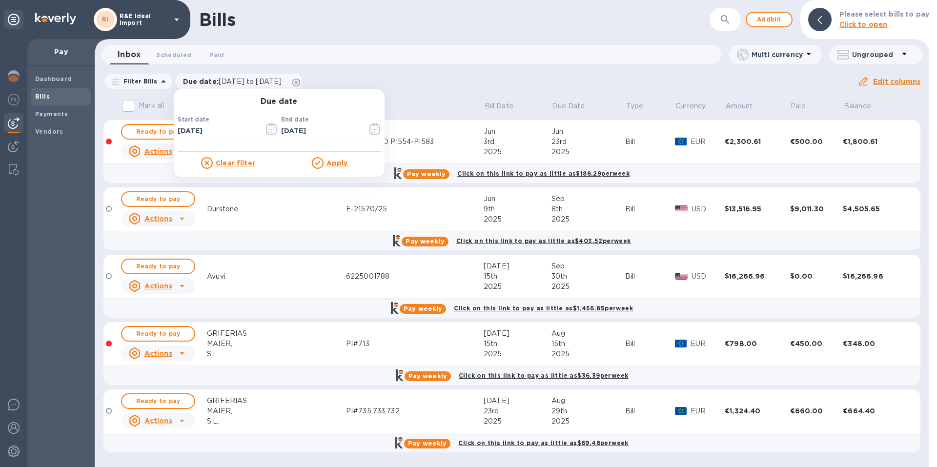
type input "[DATE]"
click at [329, 163] on u "Apply" at bounding box center [337, 163] width 21 height 8
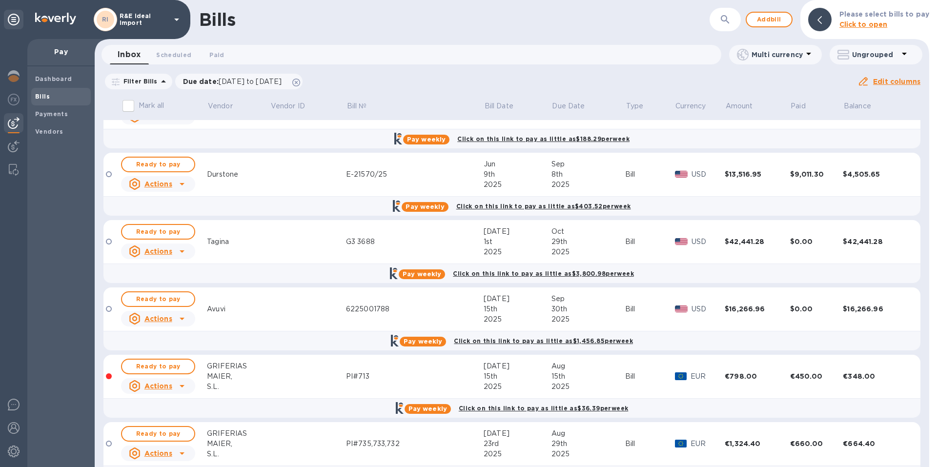
scroll to position [17, 0]
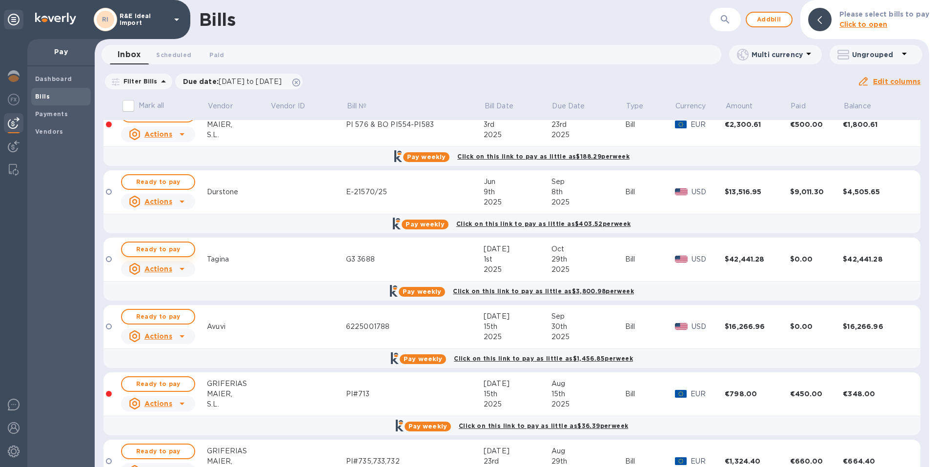
click at [166, 250] on span "Ready to pay" at bounding box center [158, 250] width 57 height 12
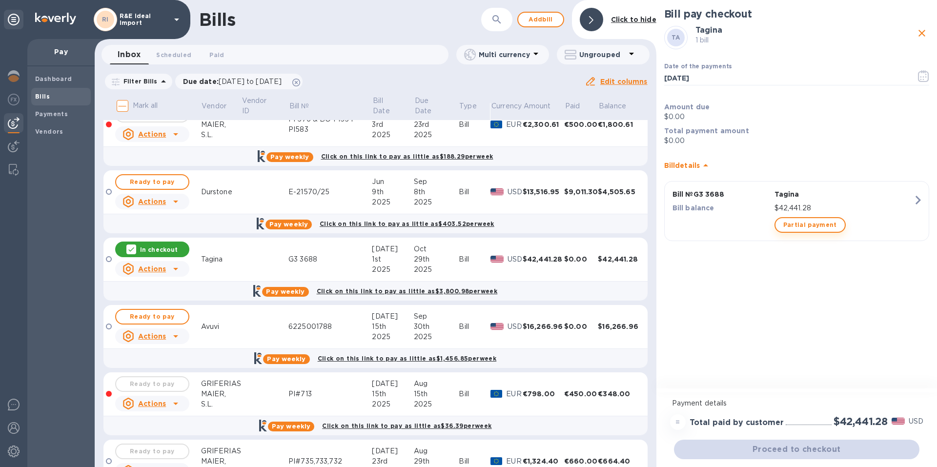
click at [807, 222] on span "Partial payment" at bounding box center [810, 225] width 54 height 12
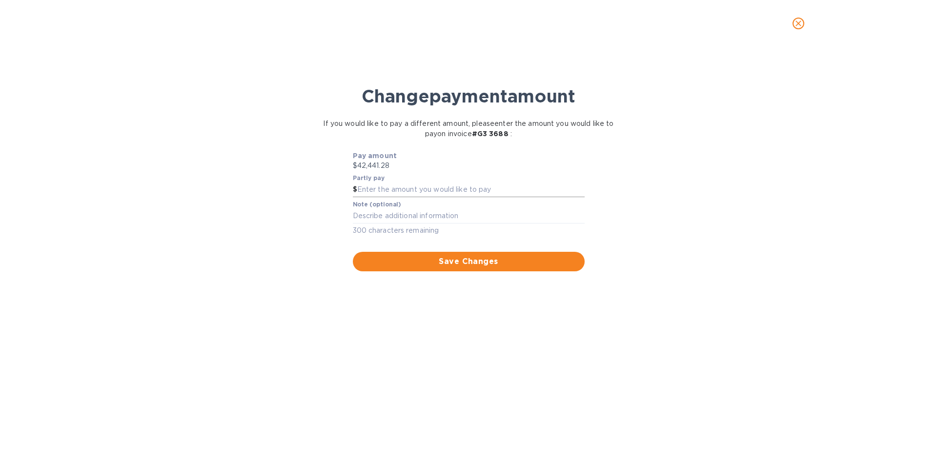
click at [369, 192] on input "text" at bounding box center [470, 190] width 227 height 15
type input "30,000"
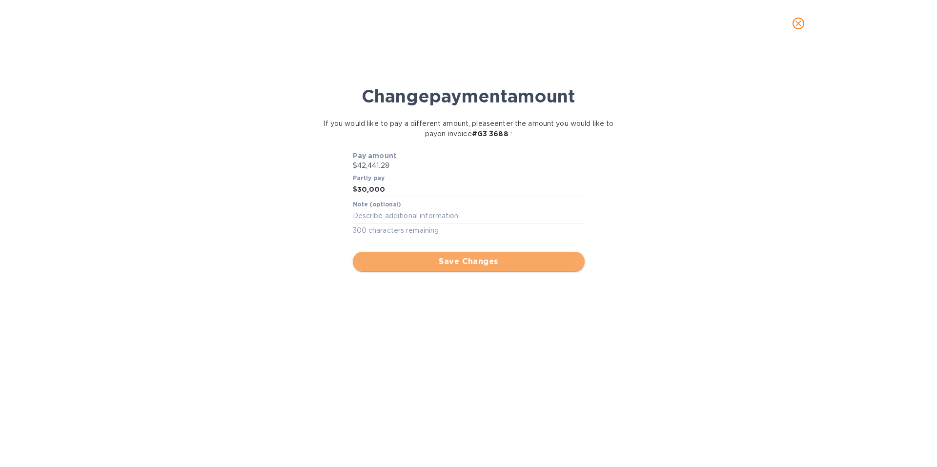
click at [459, 261] on span "Save Changes" at bounding box center [469, 262] width 216 height 12
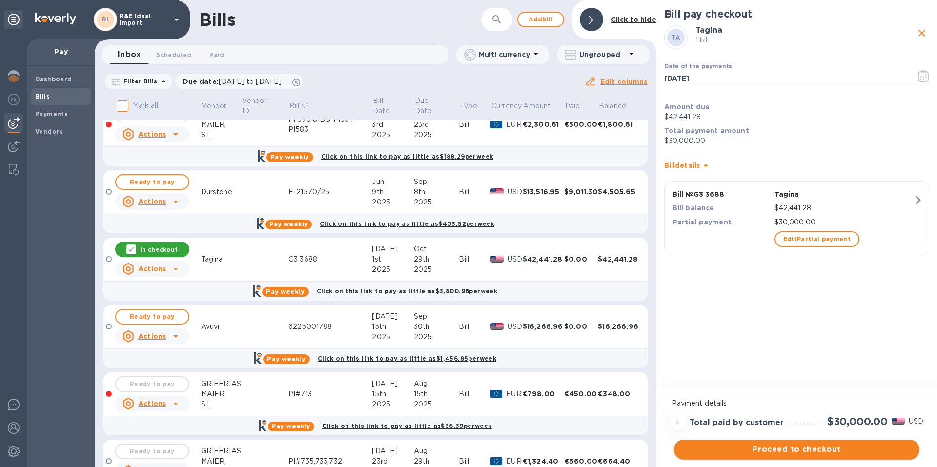
click at [812, 452] on span "Proceed to checkout" at bounding box center [797, 450] width 230 height 12
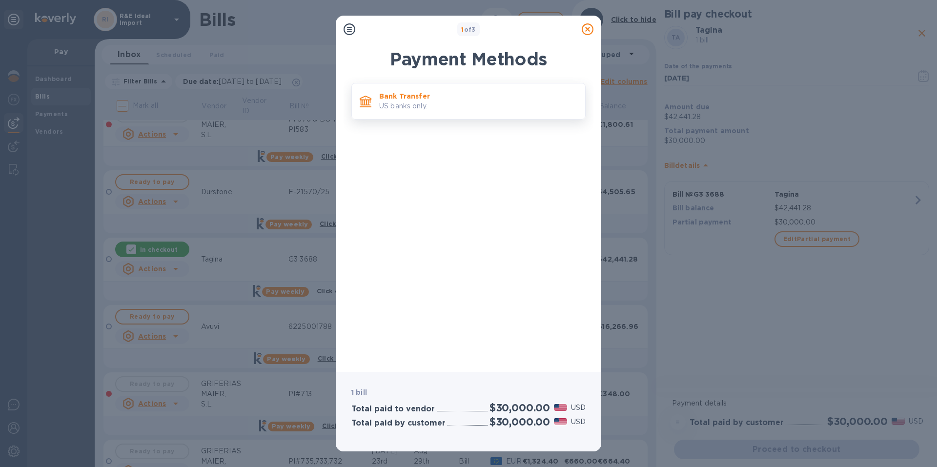
click at [390, 98] on p "Bank Transfer" at bounding box center [478, 96] width 198 height 10
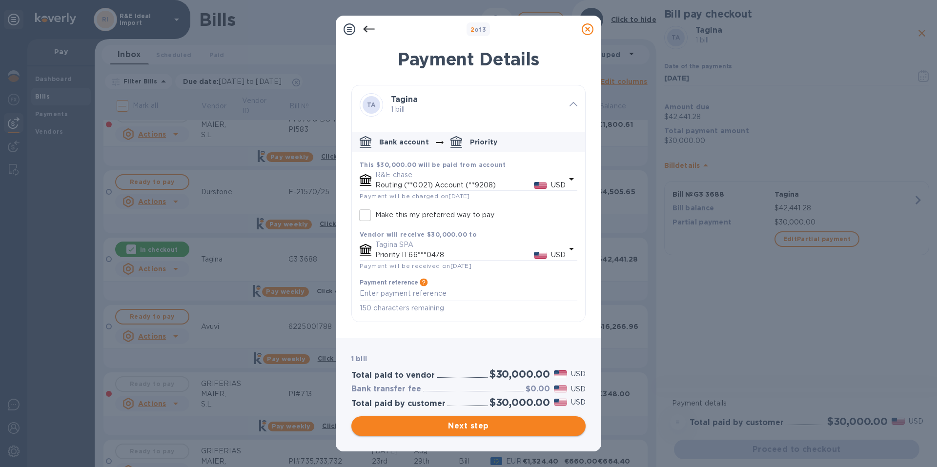
click at [463, 426] on span "Next step" at bounding box center [468, 426] width 219 height 12
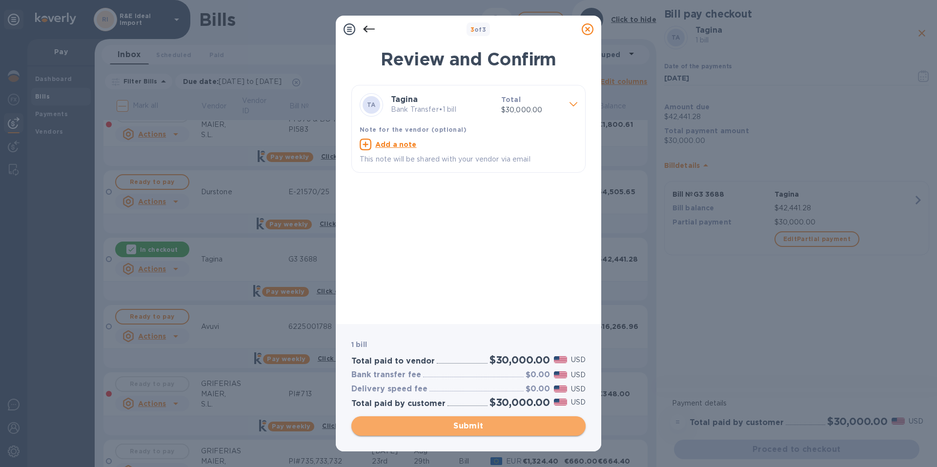
click at [472, 427] on span "Submit" at bounding box center [468, 426] width 219 height 12
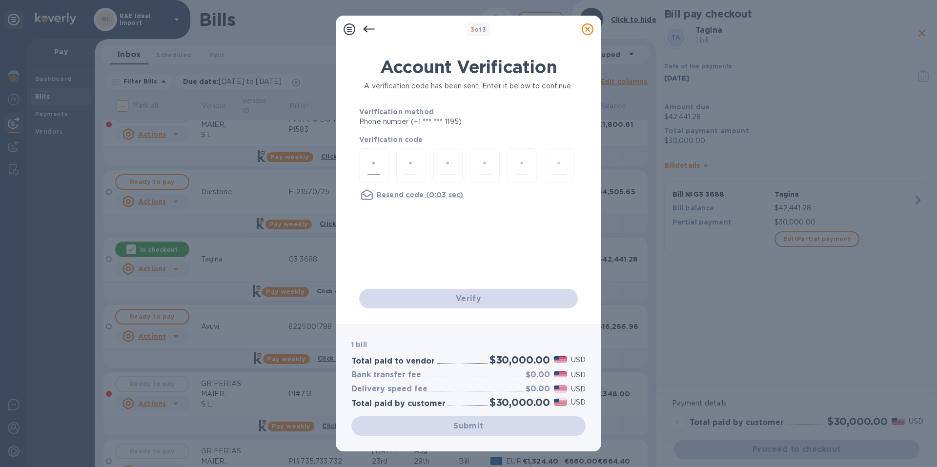
click at [369, 158] on input "number" at bounding box center [374, 166] width 13 height 18
type input "8"
type input "4"
type input "1"
type input "5"
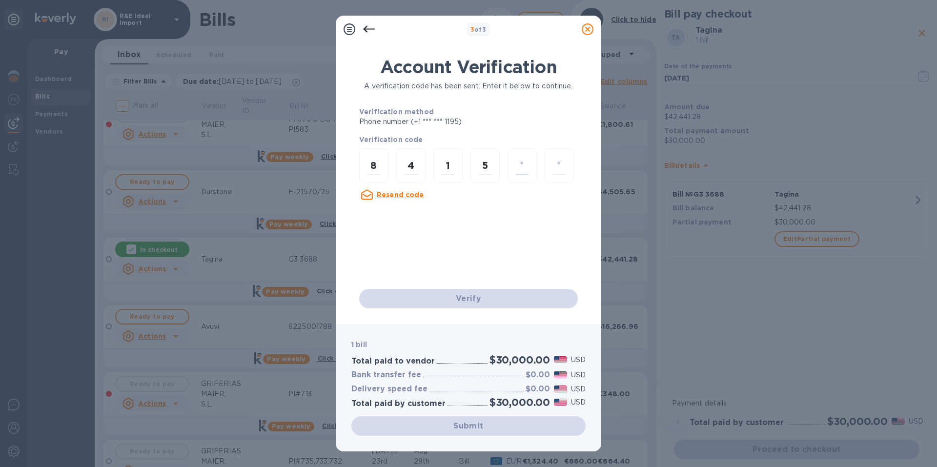
type input "7"
type input "8"
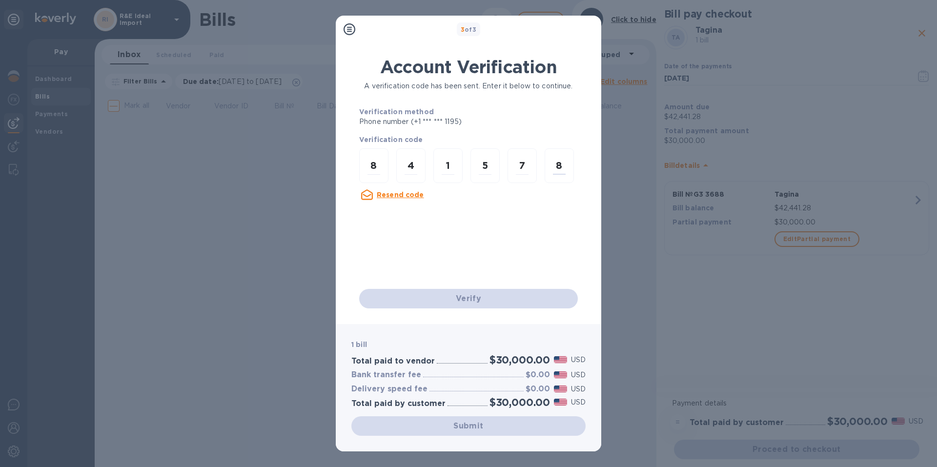
scroll to position [0, 0]
